Goal: Transaction & Acquisition: Purchase product/service

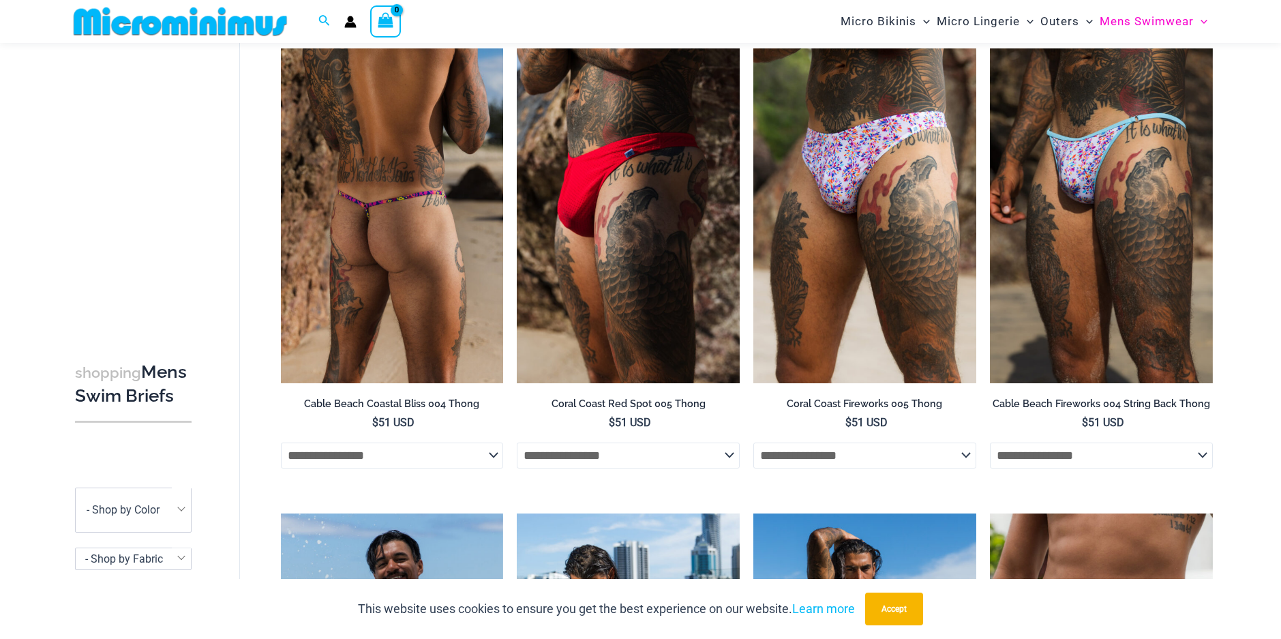
scroll to position [102, 0]
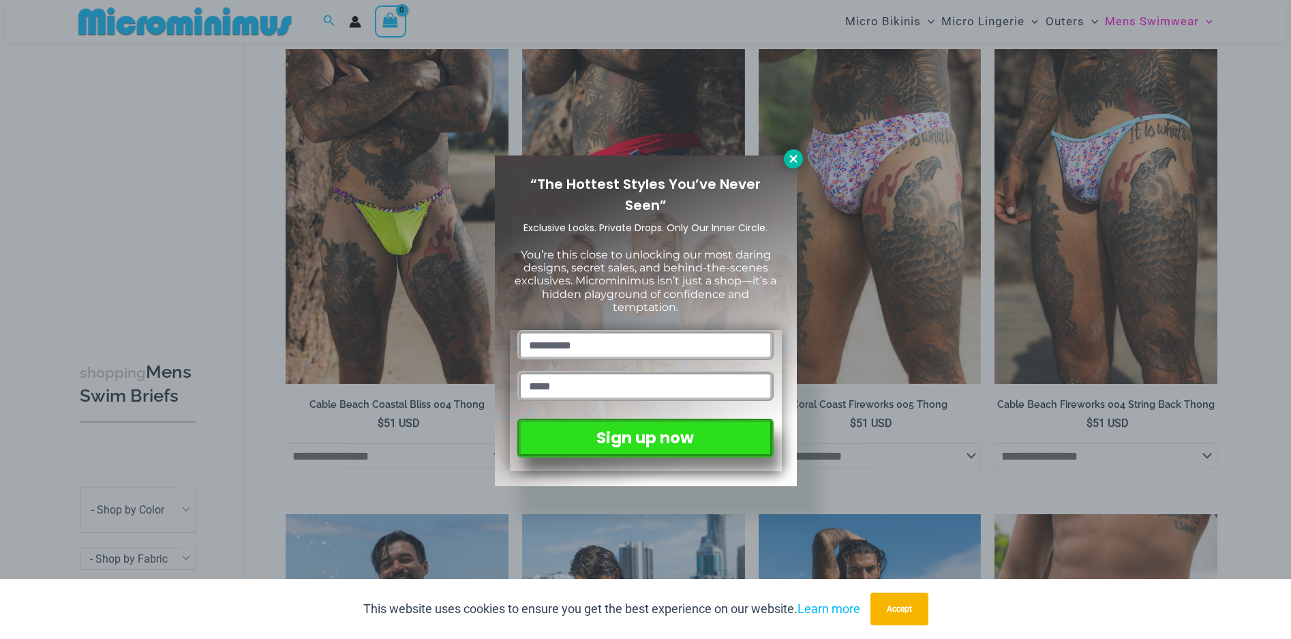
click at [790, 157] on icon at bounding box center [793, 159] width 12 height 12
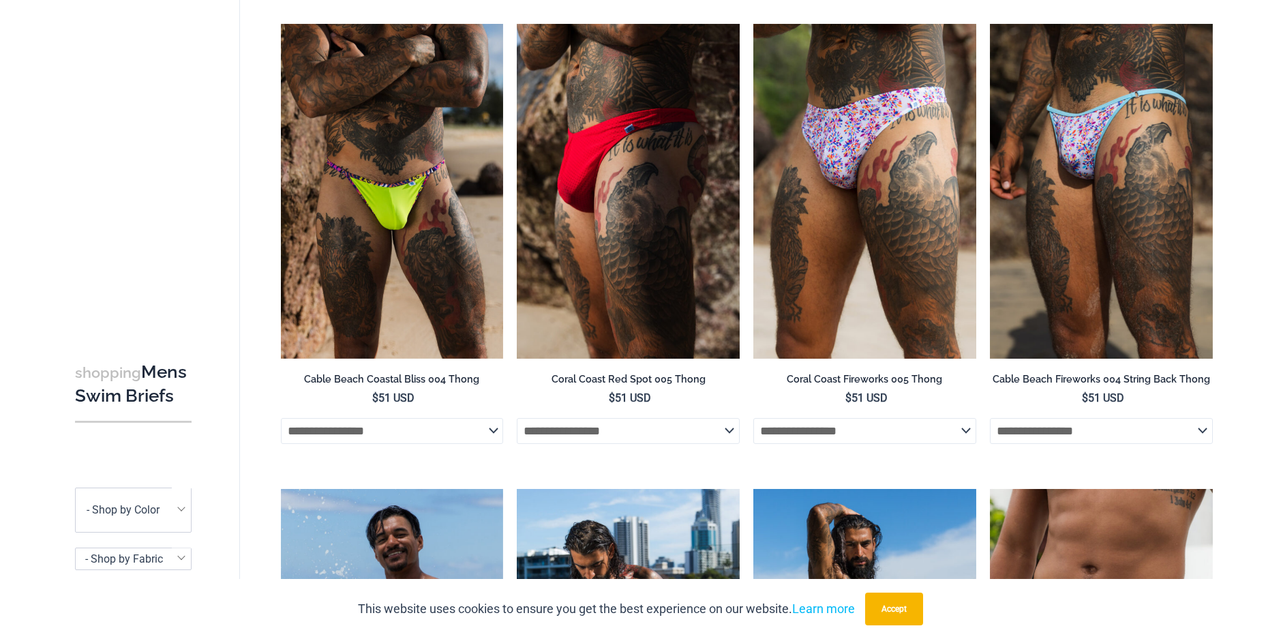
scroll to position [0, 0]
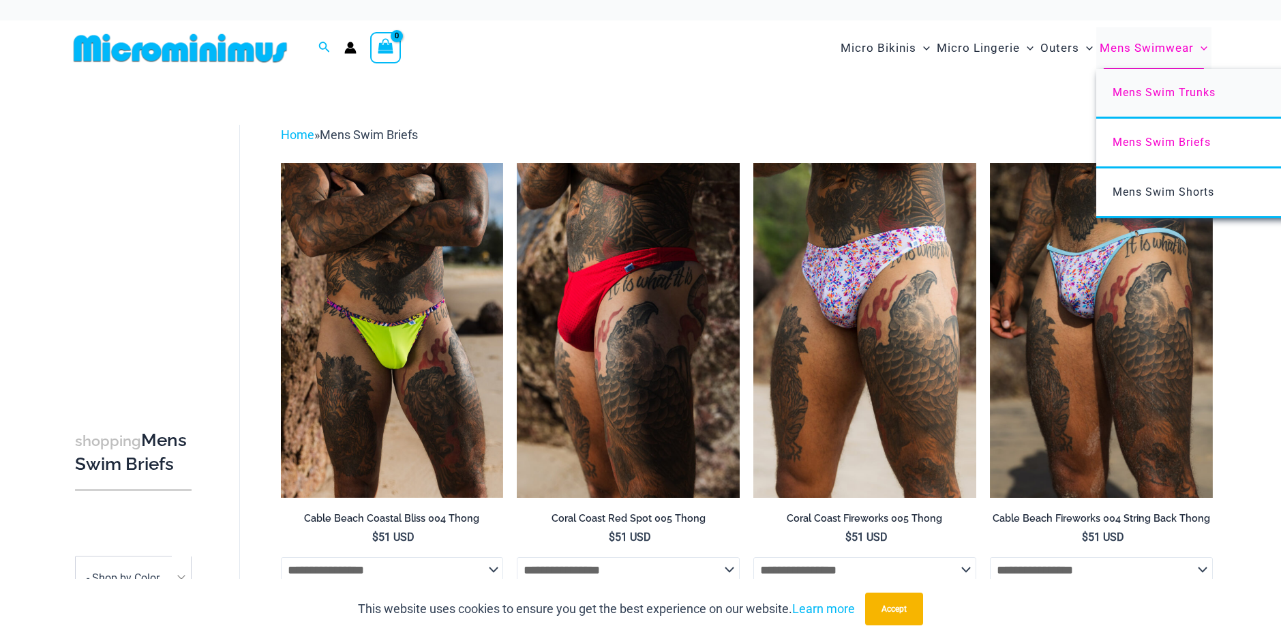
click at [1140, 87] on span "Mens Swim Trunks" at bounding box center [1163, 92] width 103 height 13
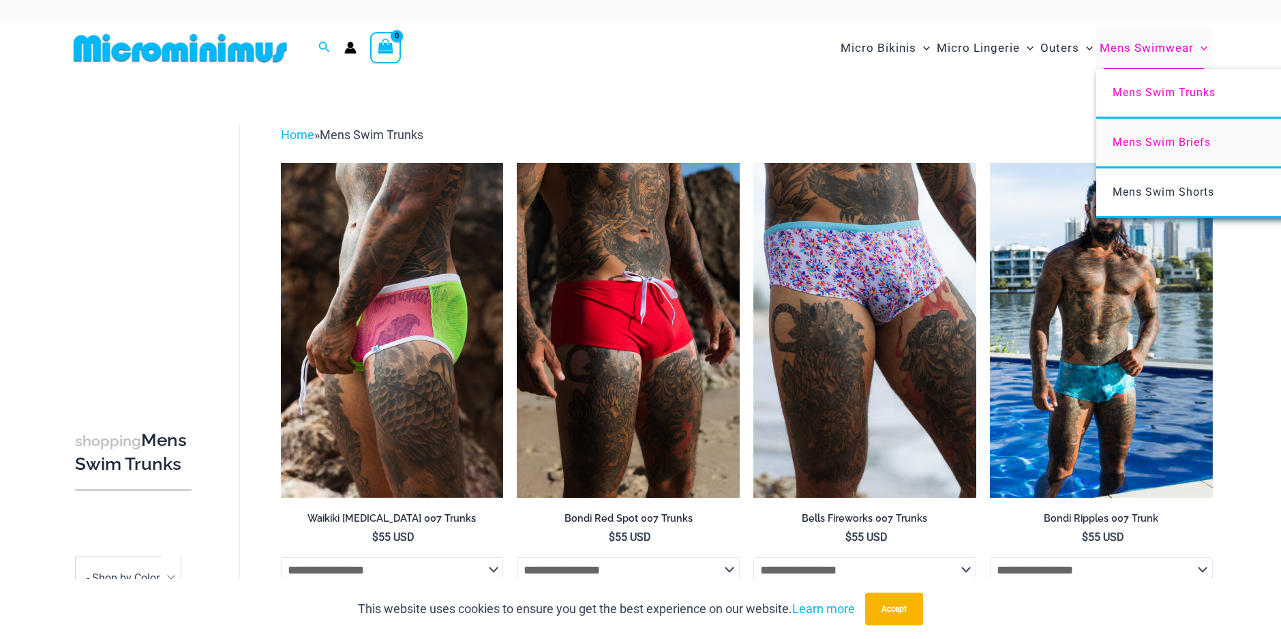
click at [1122, 149] on link "Mens Swim Briefs" at bounding box center [1299, 144] width 406 height 50
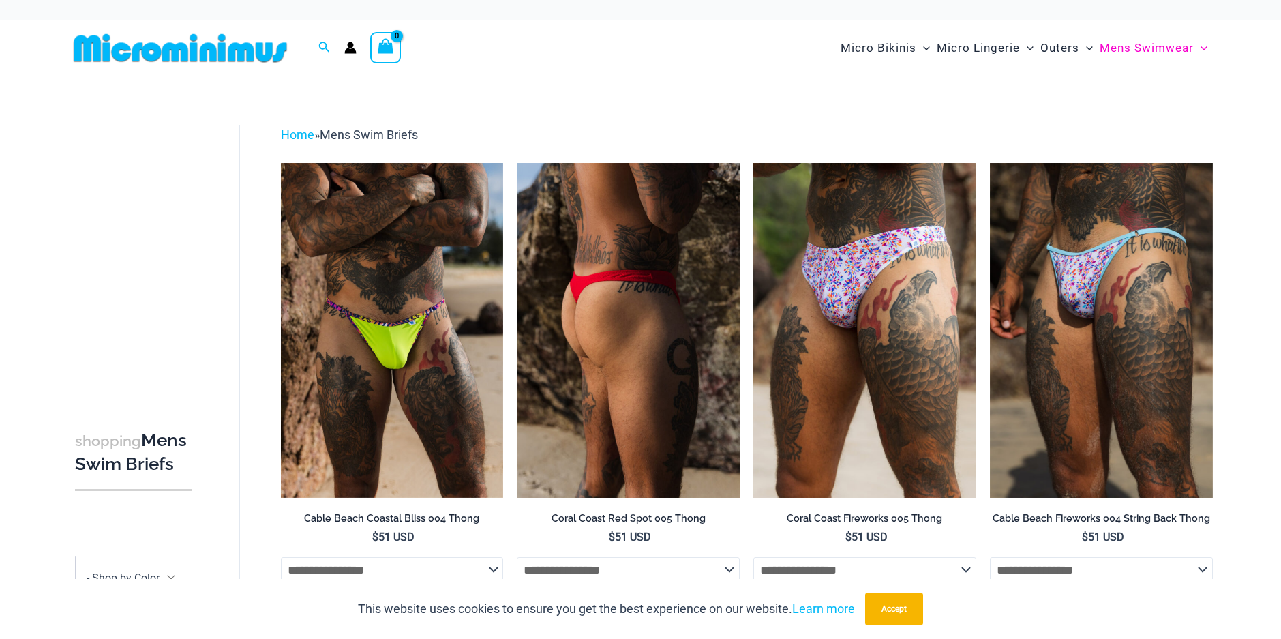
click at [617, 328] on img at bounding box center [628, 330] width 223 height 334
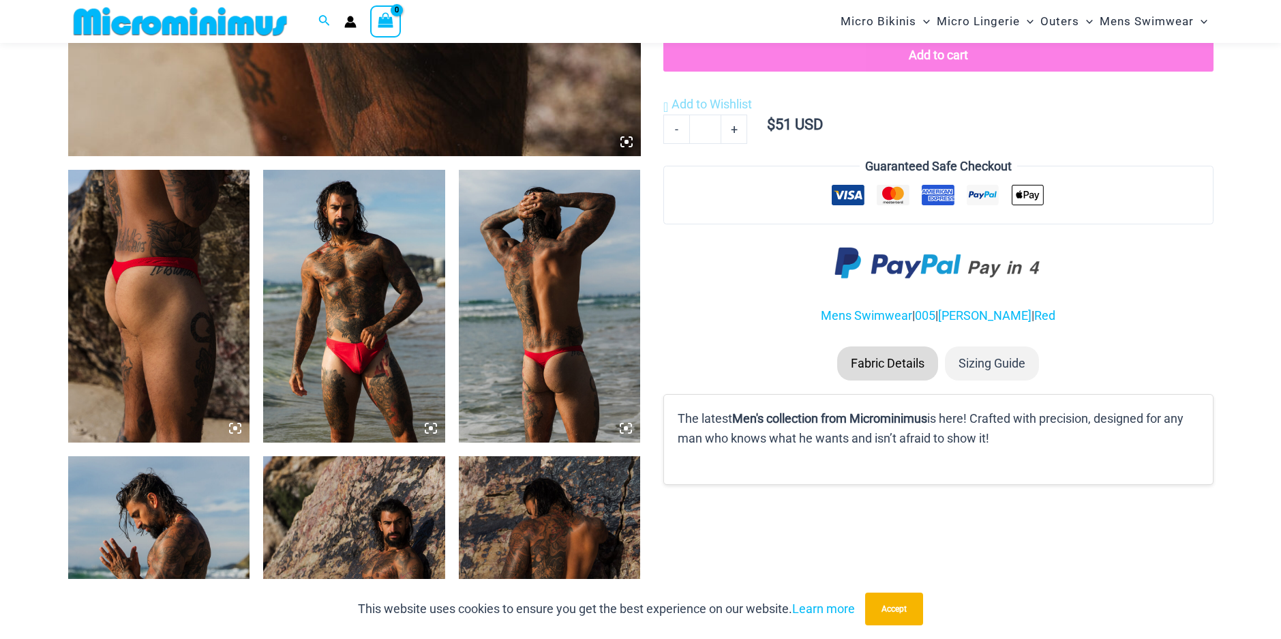
scroll to position [826, 0]
click at [164, 307] on img at bounding box center [159, 306] width 182 height 273
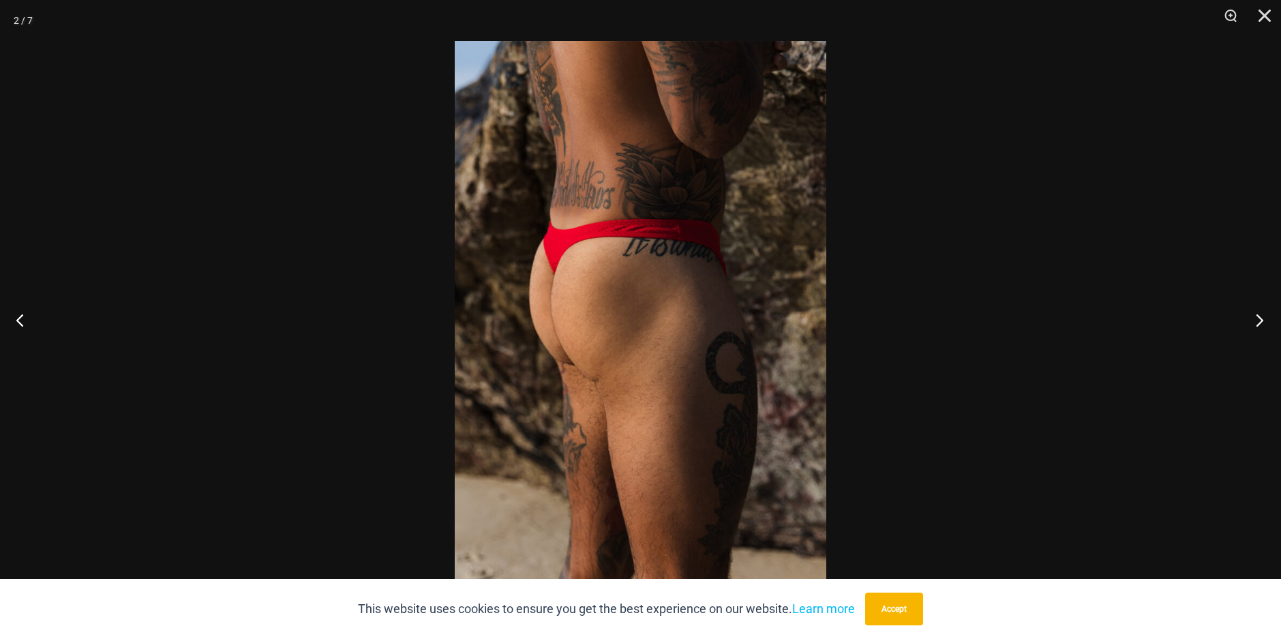
click at [1257, 318] on button "Next" at bounding box center [1254, 320] width 51 height 68
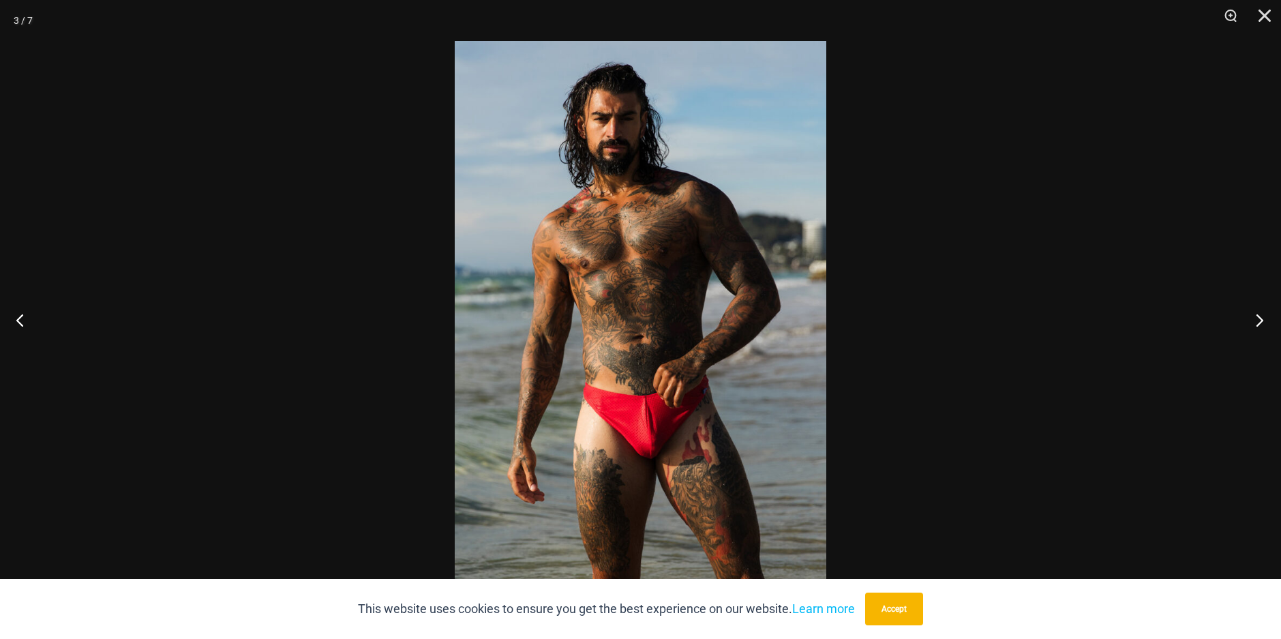
click at [1257, 318] on button "Next" at bounding box center [1254, 320] width 51 height 68
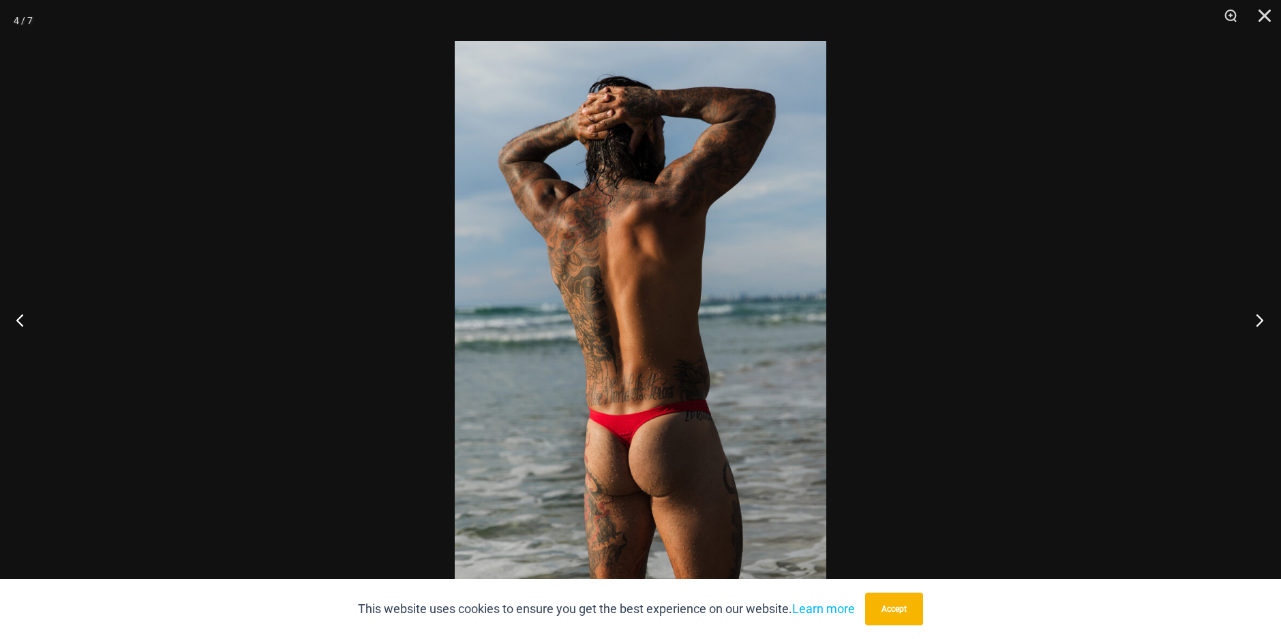
click at [1257, 318] on button "Next" at bounding box center [1254, 320] width 51 height 68
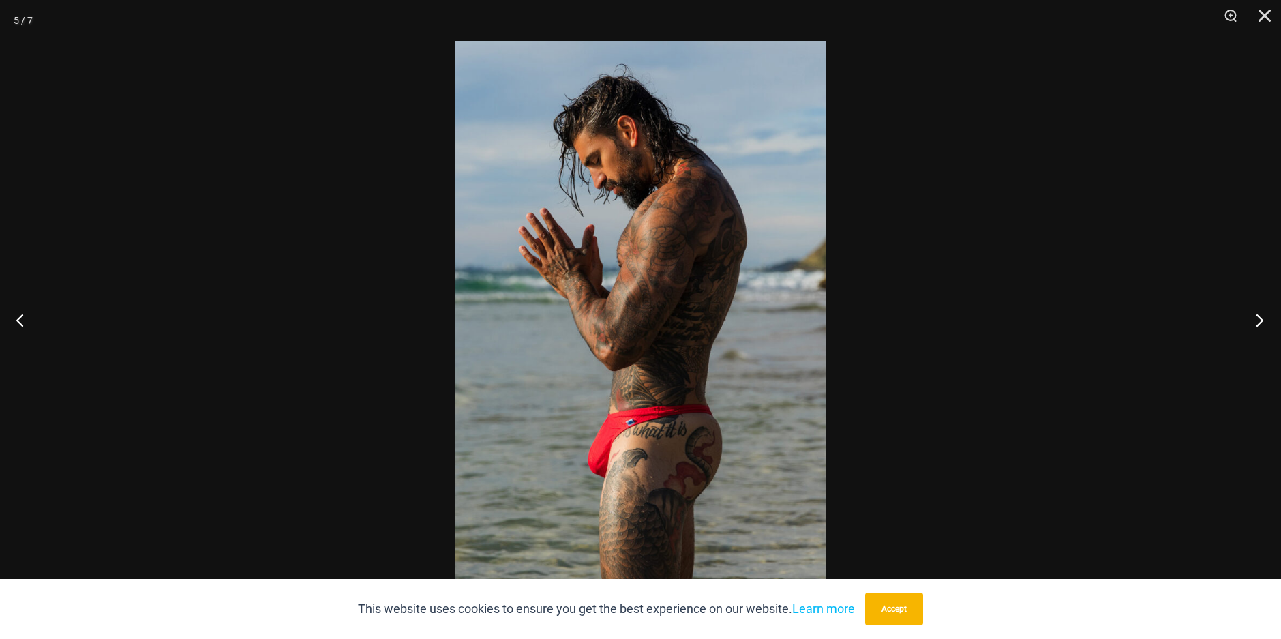
click at [1257, 318] on button "Next" at bounding box center [1254, 320] width 51 height 68
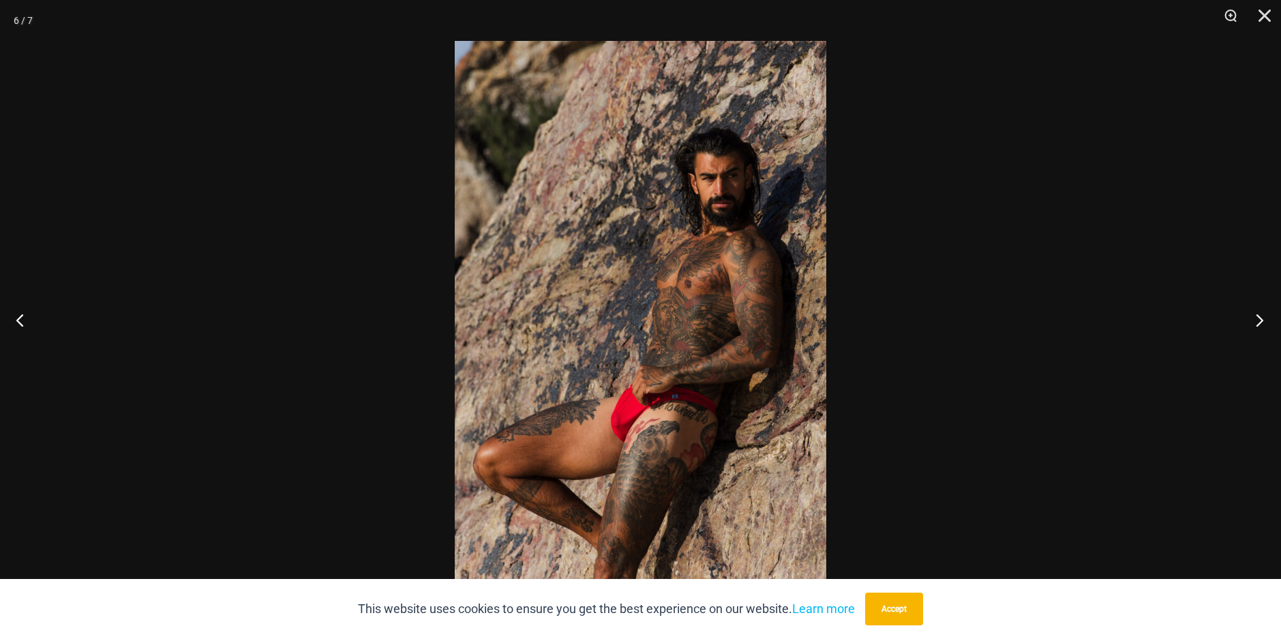
click at [1257, 318] on button "Next" at bounding box center [1254, 320] width 51 height 68
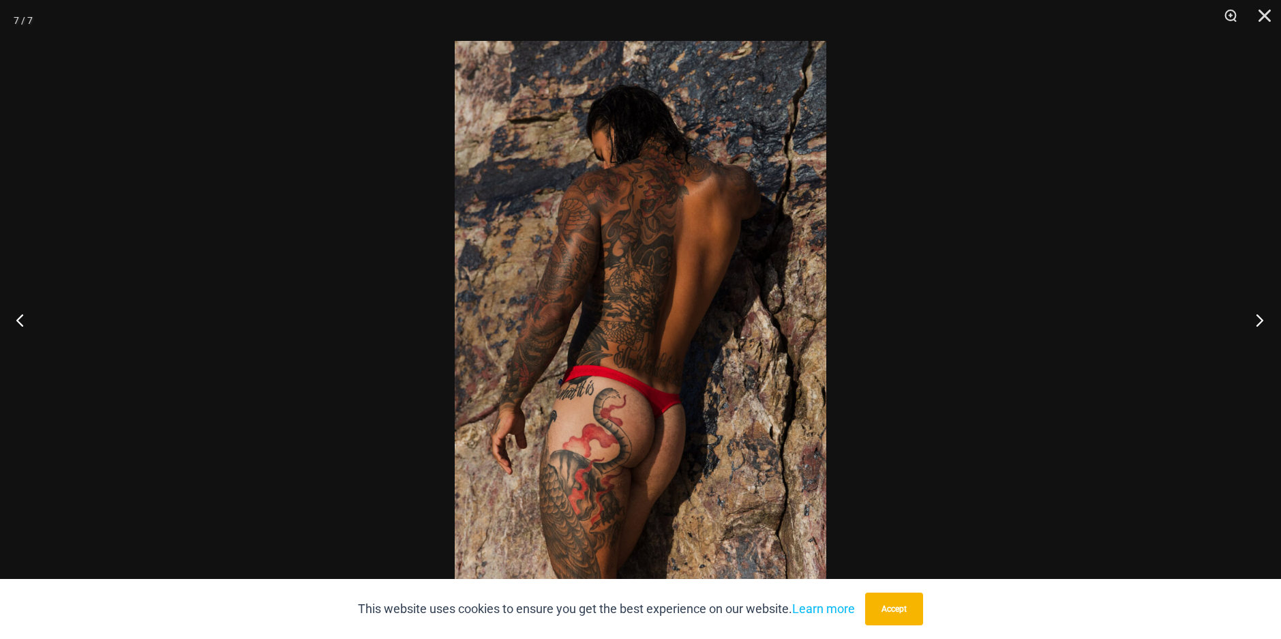
click at [1257, 318] on button "Next" at bounding box center [1254, 320] width 51 height 68
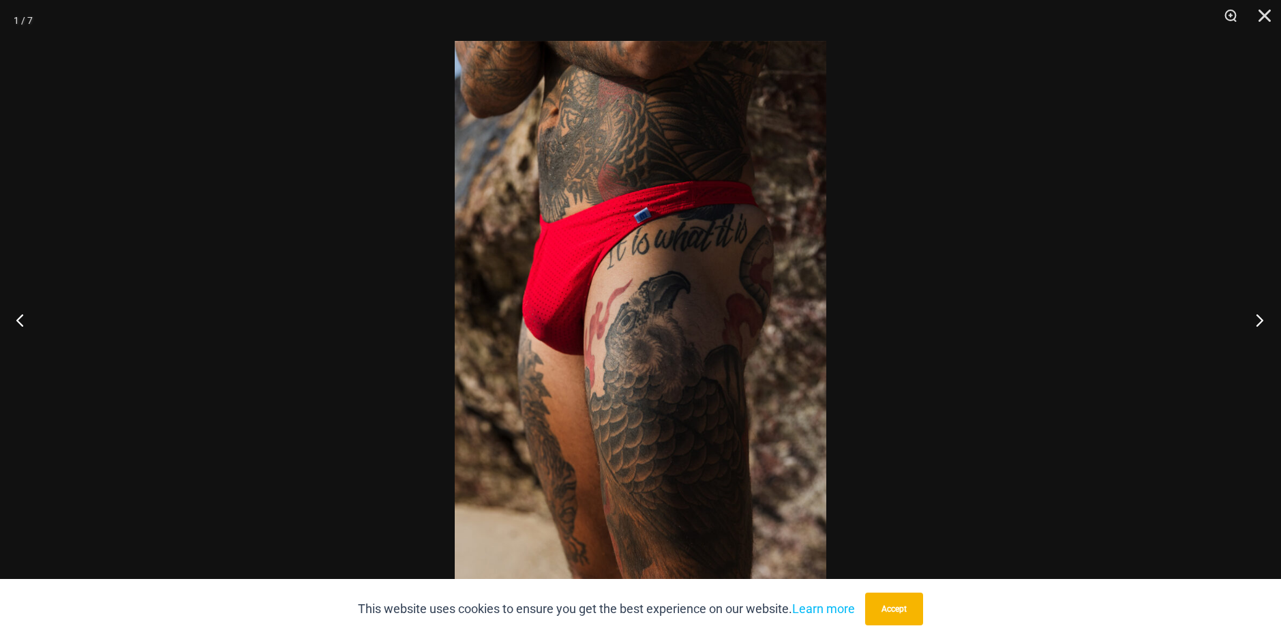
click at [1257, 318] on button "Next" at bounding box center [1254, 320] width 51 height 68
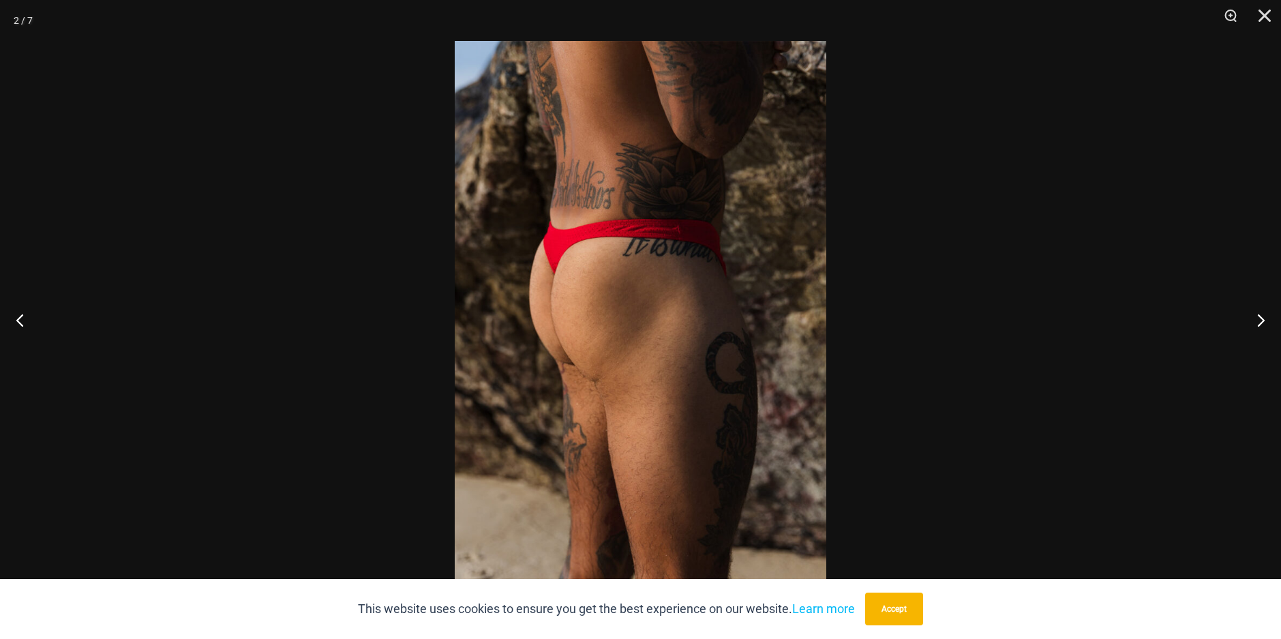
click at [549, 234] on img at bounding box center [640, 319] width 371 height 557
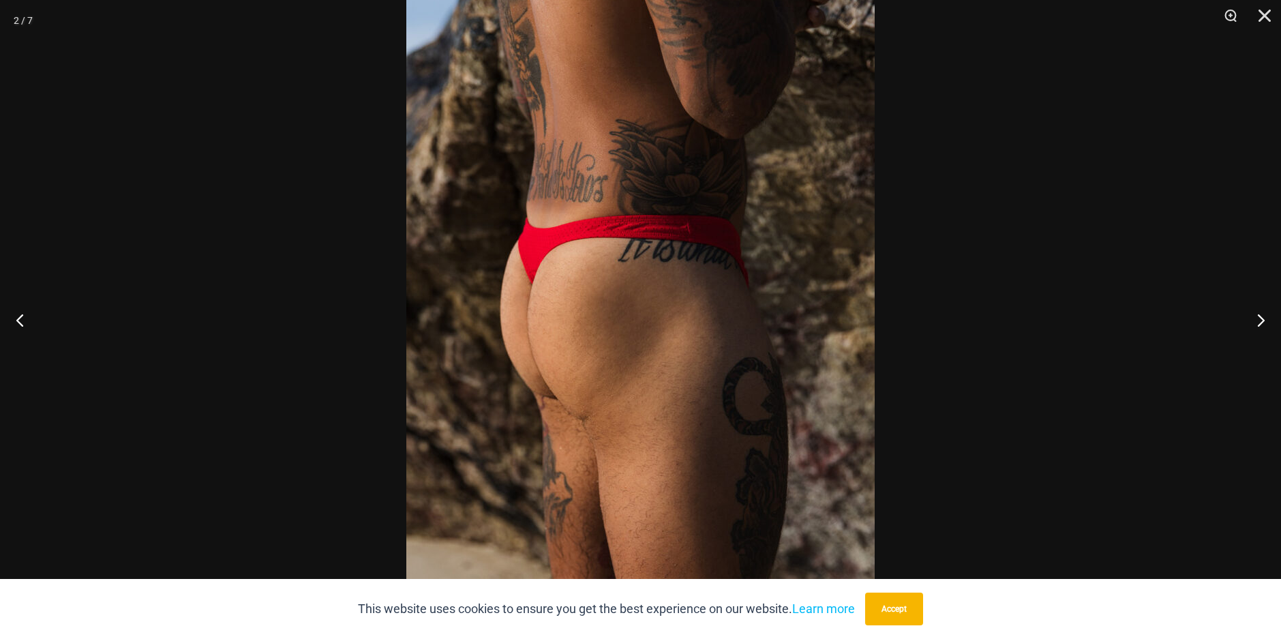
click at [549, 234] on img at bounding box center [640, 341] width 468 height 702
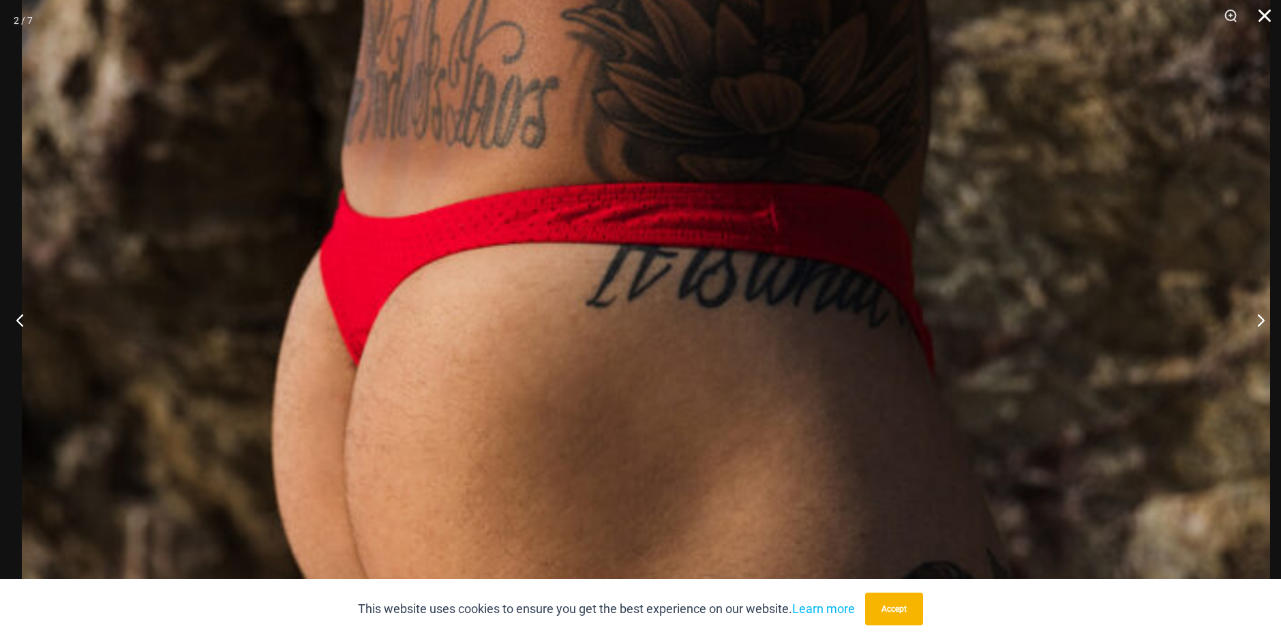
click at [1263, 16] on button "Close" at bounding box center [1259, 20] width 34 height 41
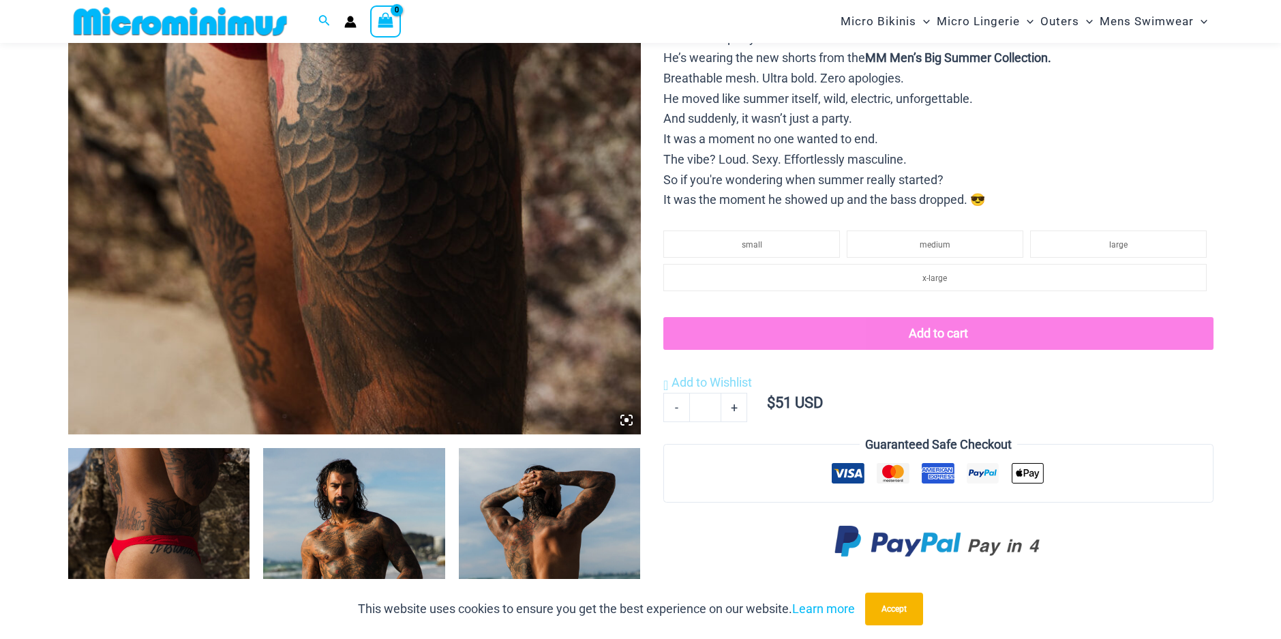
scroll to position [545, 0]
